Goal: Check status: Check status

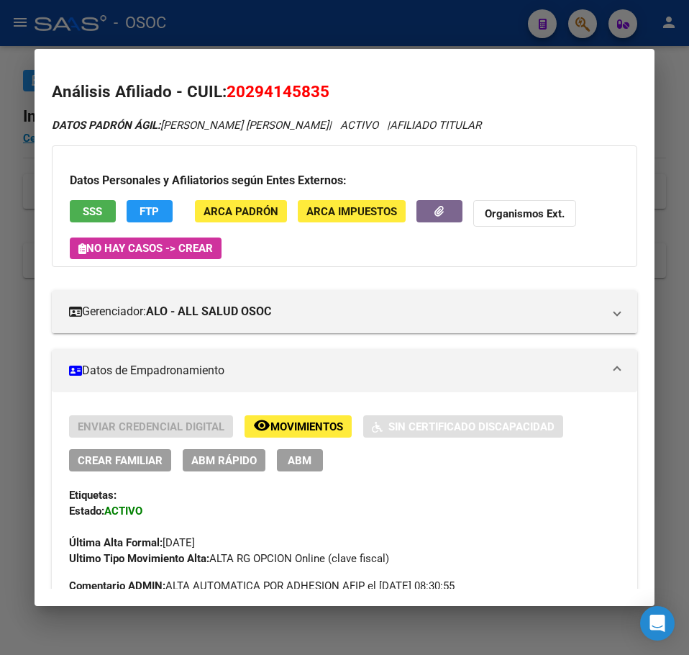
scroll to position [1290, 0]
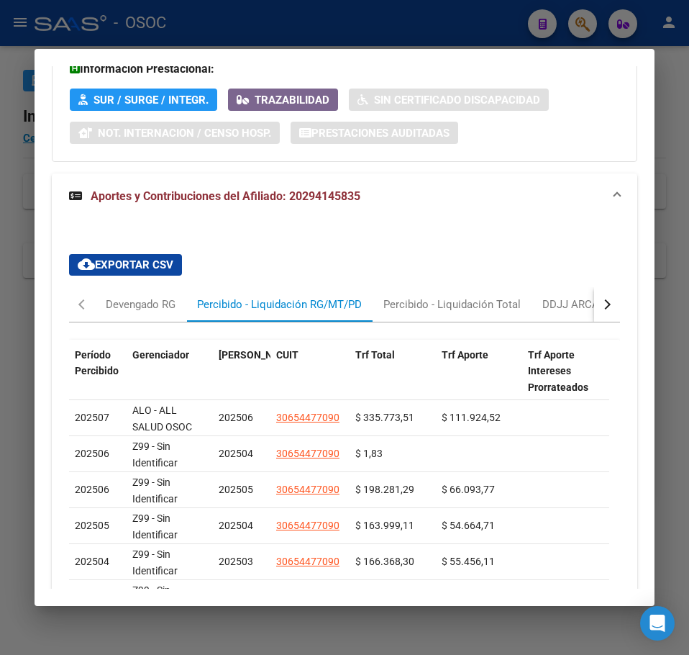
click at [27, 221] on div at bounding box center [344, 327] width 689 height 655
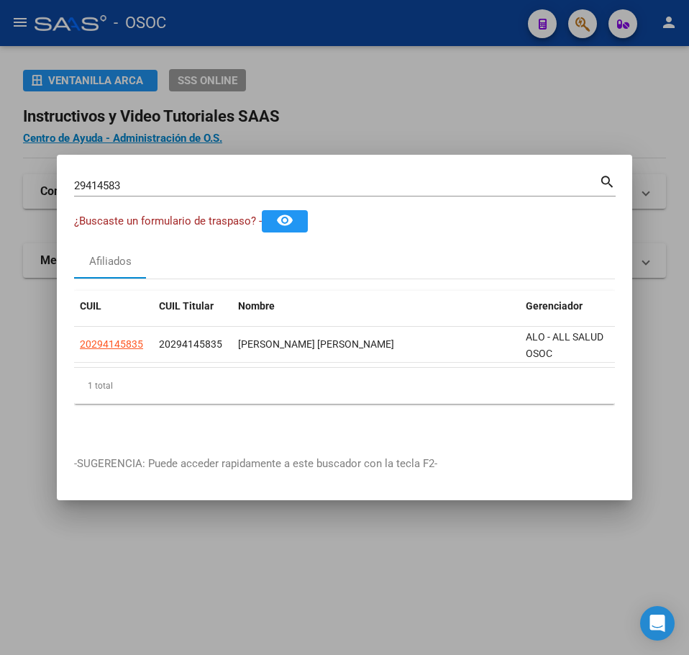
click at [160, 180] on input "29414583" at bounding box center [336, 185] width 525 height 13
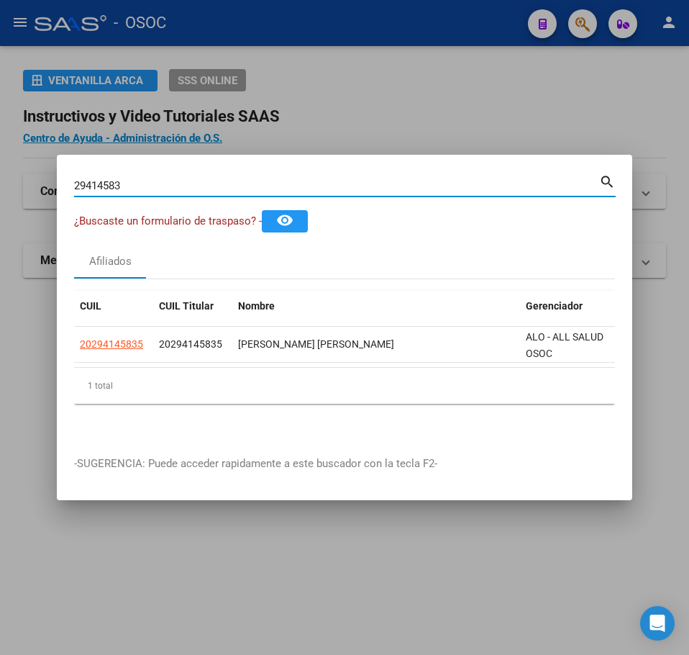
paste input "147290"
type input "21472903"
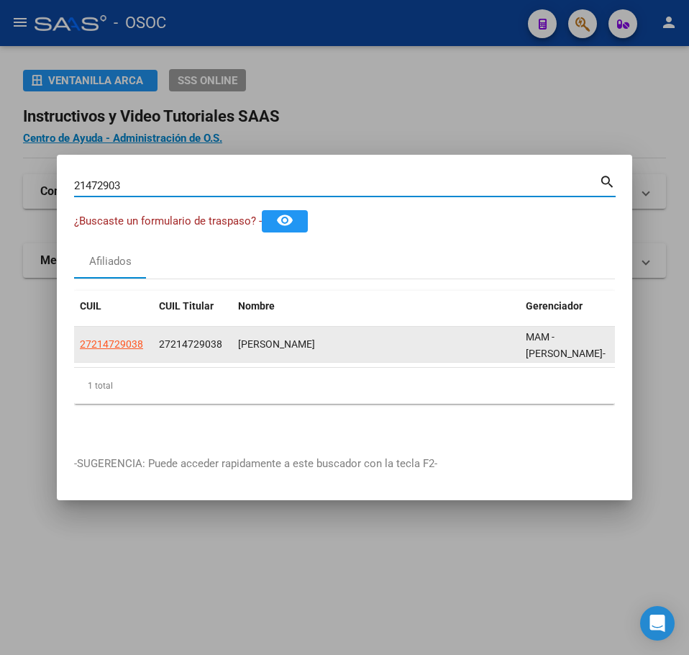
click at [142, 339] on span "27214729038" at bounding box center [111, 344] width 63 height 12
type textarea "27214729038"
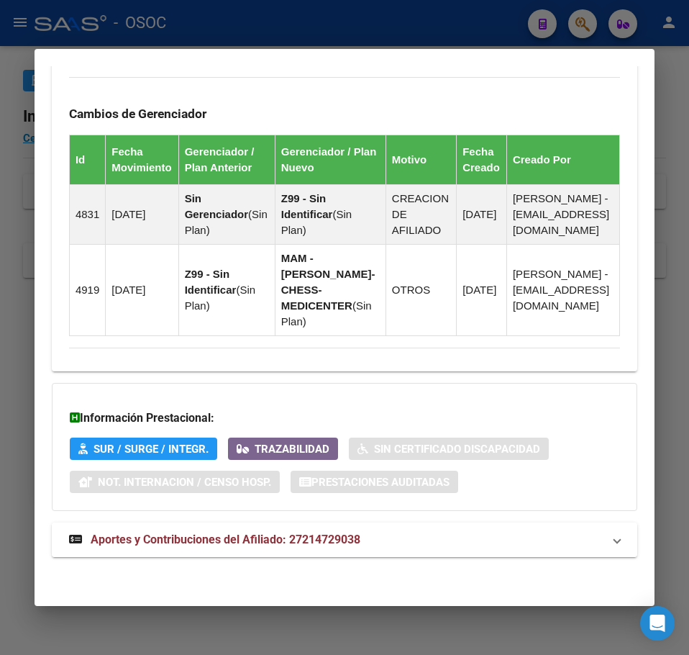
click at [333, 527] on mat-expansion-panel-header "Aportes y Contribuciones del Afiliado: 27214729038" at bounding box center [345, 539] width 586 height 35
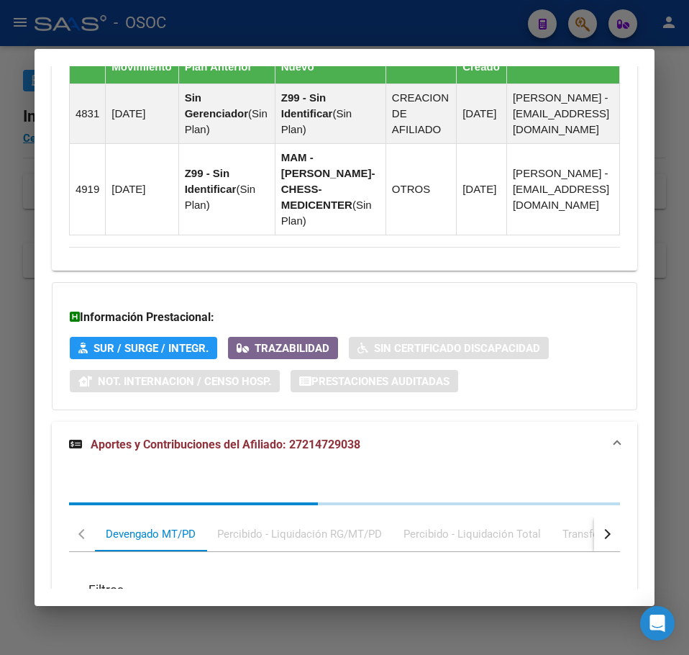
scroll to position [1330, 0]
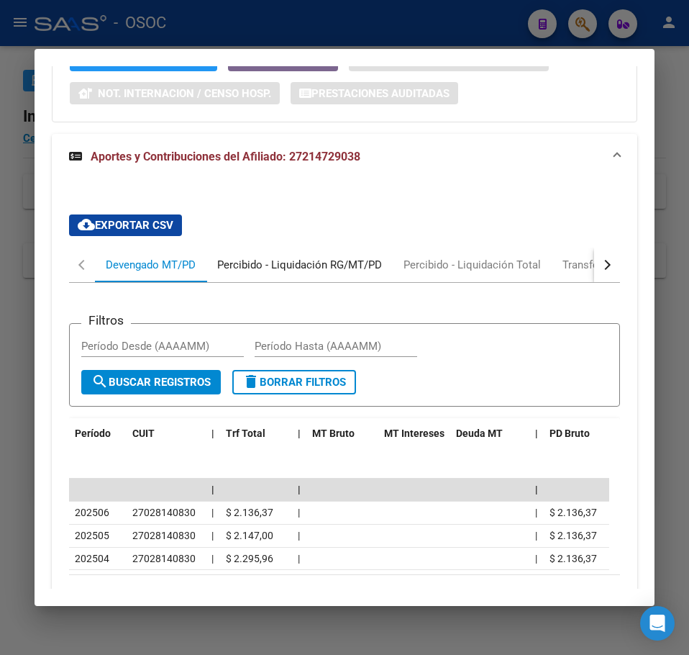
click at [291, 273] on div "Percibido - Liquidación RG/MT/PD" at bounding box center [299, 265] width 165 height 16
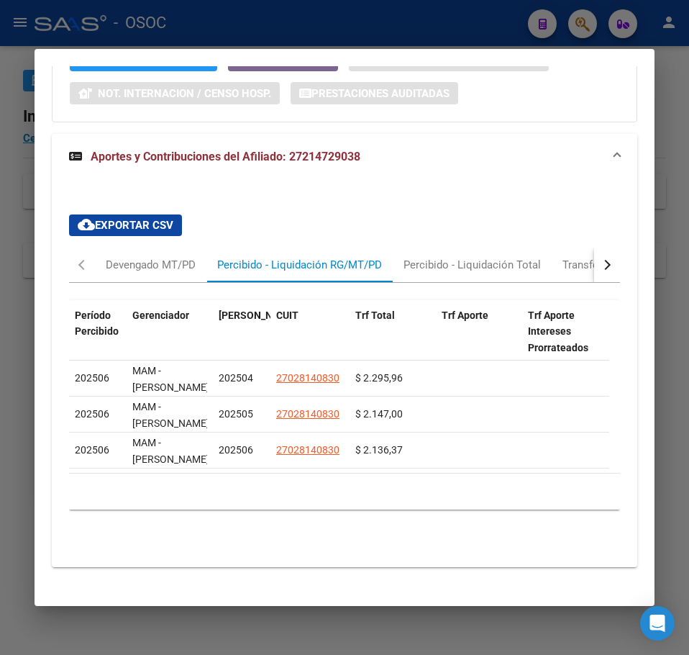
click at [32, 142] on div at bounding box center [344, 327] width 689 height 655
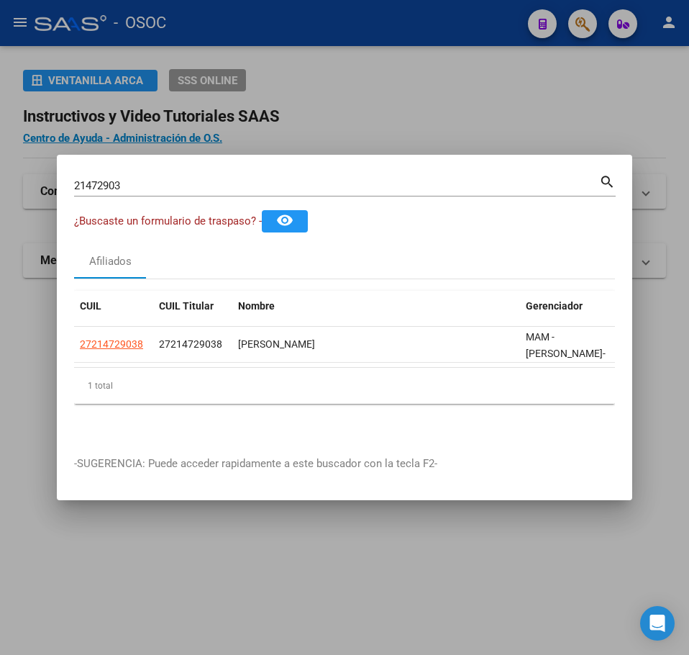
click at [150, 155] on mat-dialog-container "21472903 Buscar (apellido, dni, cuil, nro traspaso, cuit, obra social) search ¿…" at bounding box center [345, 327] width 576 height 345
click at [149, 172] on div "21472903 Buscar (apellido, dni, [PERSON_NAME], [PERSON_NAME], cuit, obra social…" at bounding box center [345, 184] width 542 height 24
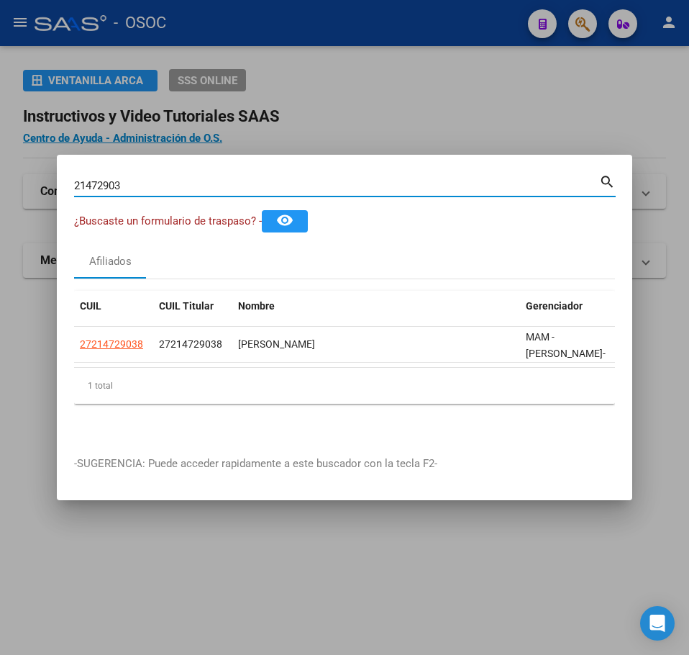
click at [147, 179] on input "21472903" at bounding box center [336, 185] width 525 height 13
paste input "35540526"
type input "35540526"
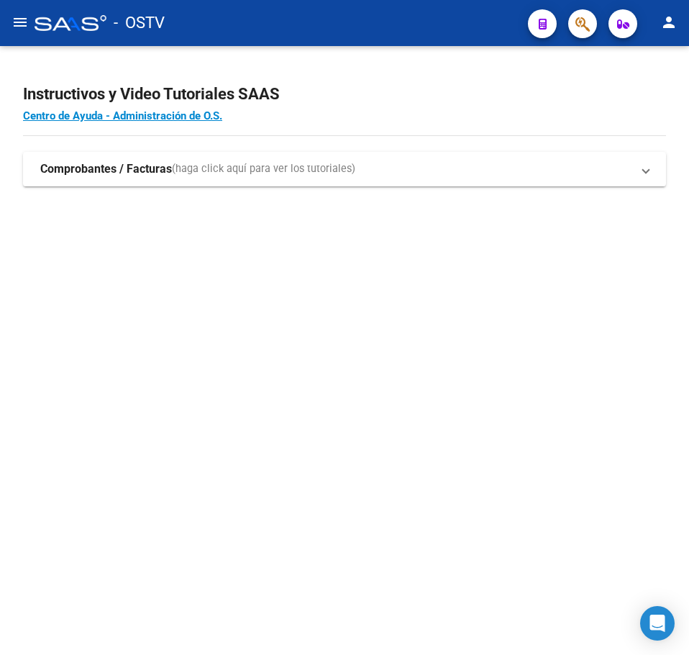
click at [181, 278] on mat-sidenav-content "Instructivos y Video Tutoriales SAAS Centro de Ayuda - Administración de O.S. C…" at bounding box center [344, 350] width 689 height 609
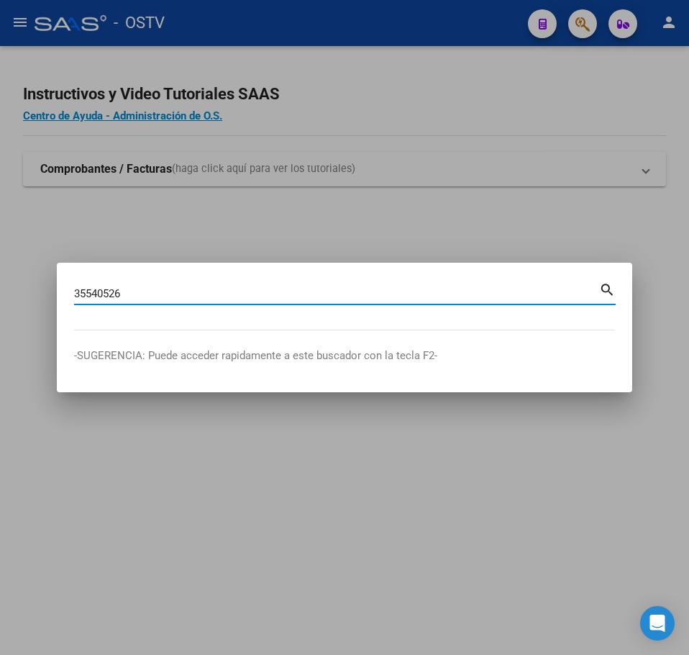
type input "35540526"
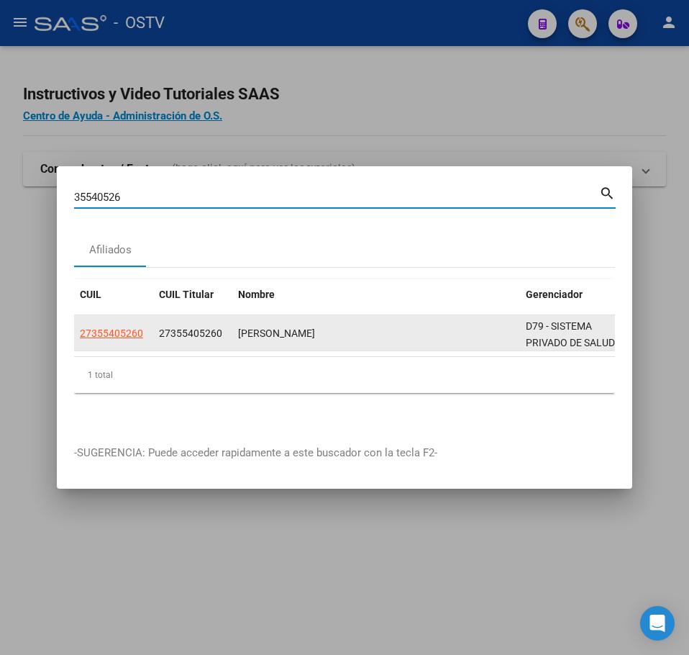
click at [142, 319] on datatable-body-cell "27355405260" at bounding box center [113, 332] width 79 height 35
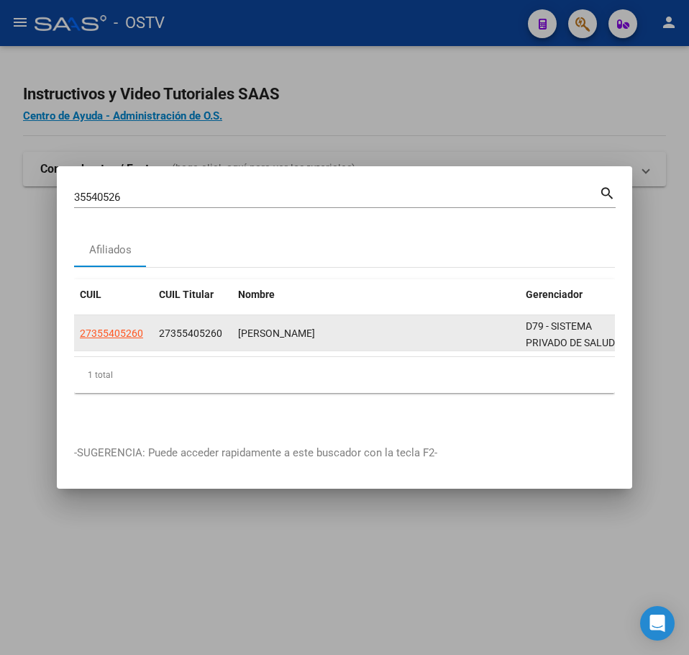
click at [137, 327] on span "27355405260" at bounding box center [111, 333] width 63 height 12
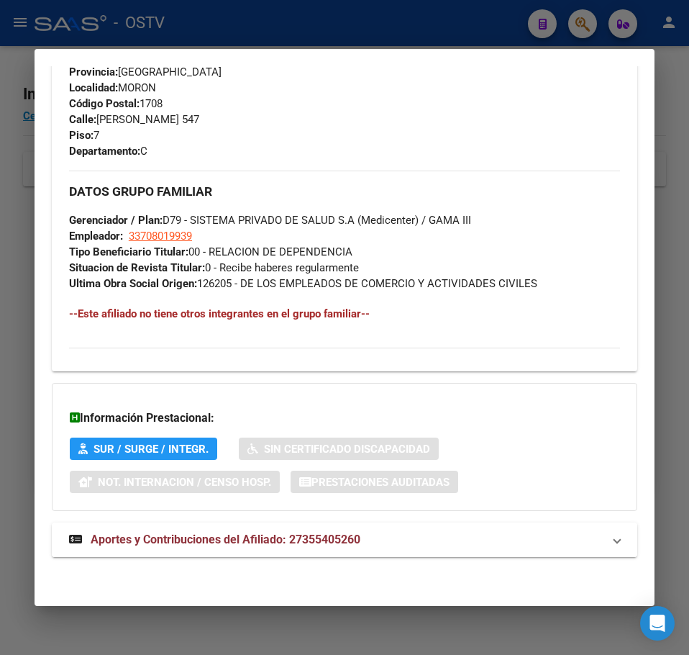
click at [206, 534] on span "Aportes y Contribuciones del Afiliado: 27355405260" at bounding box center [226, 539] width 270 height 14
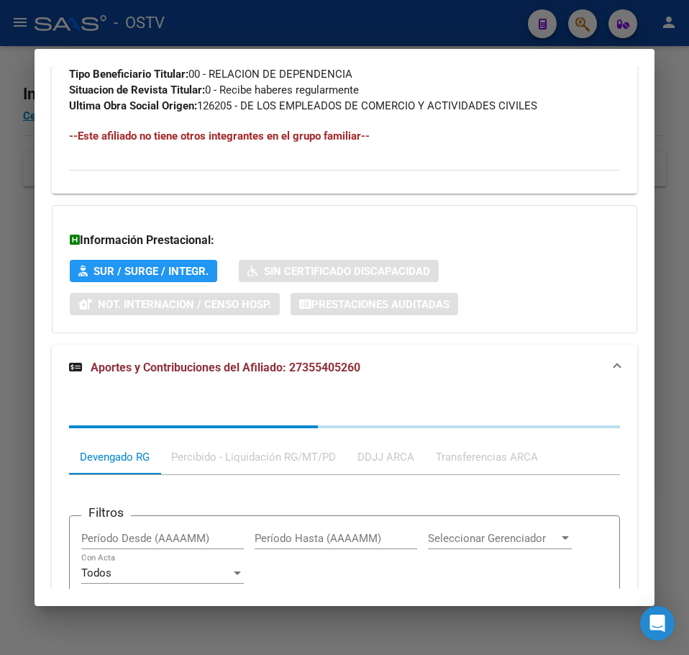
scroll to position [1130, 0]
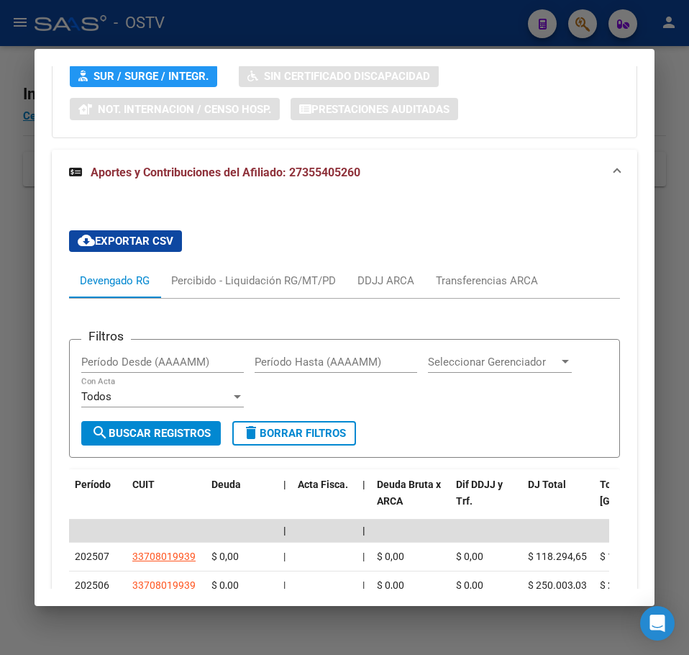
click at [260, 300] on div "Filtros Período Desde (AAAAMM) Período Hasta (AAAAMM) Seleccionar Gerenciador S…" at bounding box center [344, 602] width 551 height 606
click at [258, 294] on div "Percibido - Liquidación RG/MT/PD" at bounding box center [253, 280] width 186 height 35
